Goal: Check status: Check status

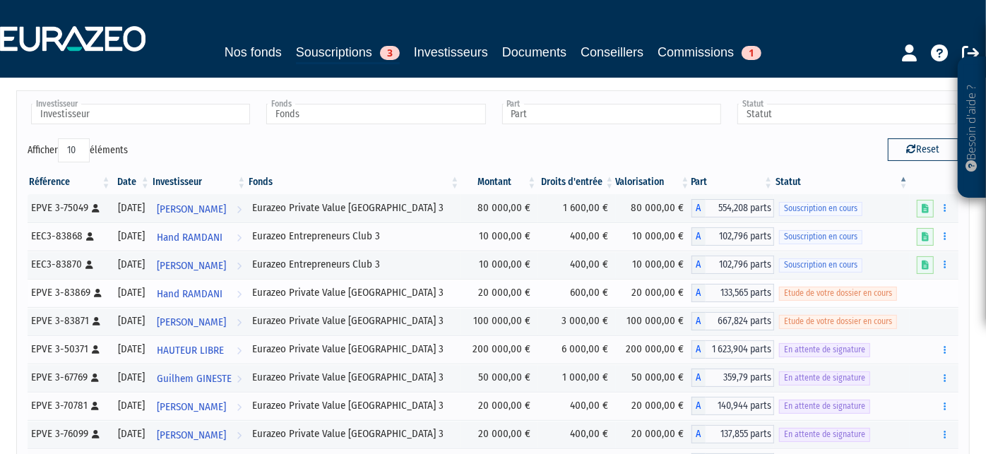
scroll to position [53, 0]
